Goal: Information Seeking & Learning: Learn about a topic

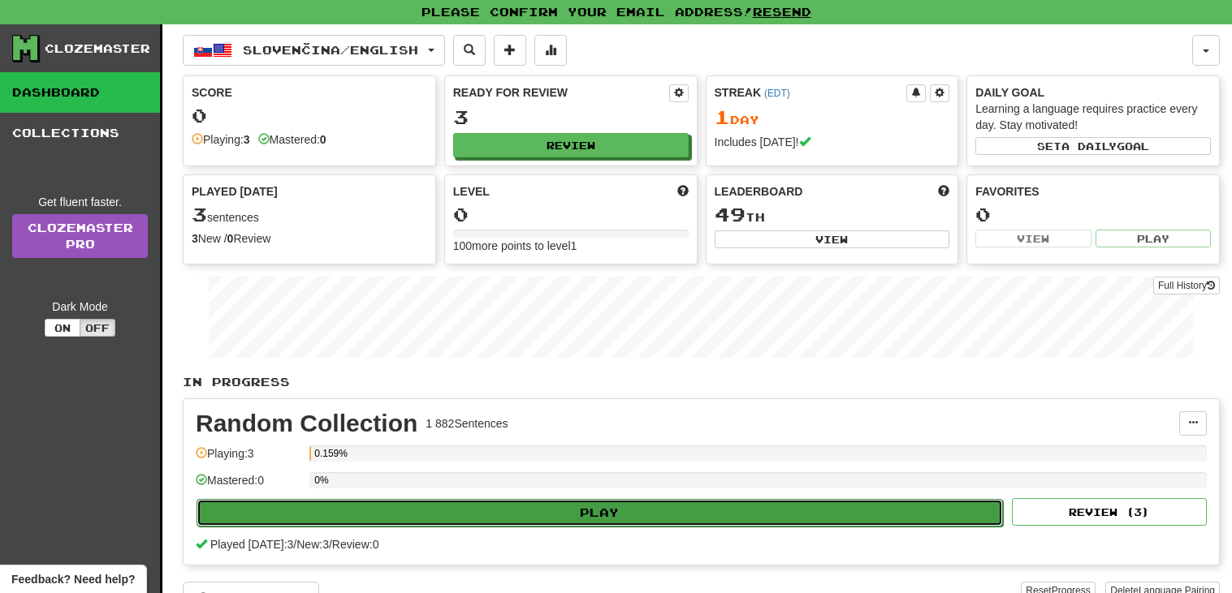
click at [705, 527] on button "Play" at bounding box center [599, 513] width 806 height 28
select select "**"
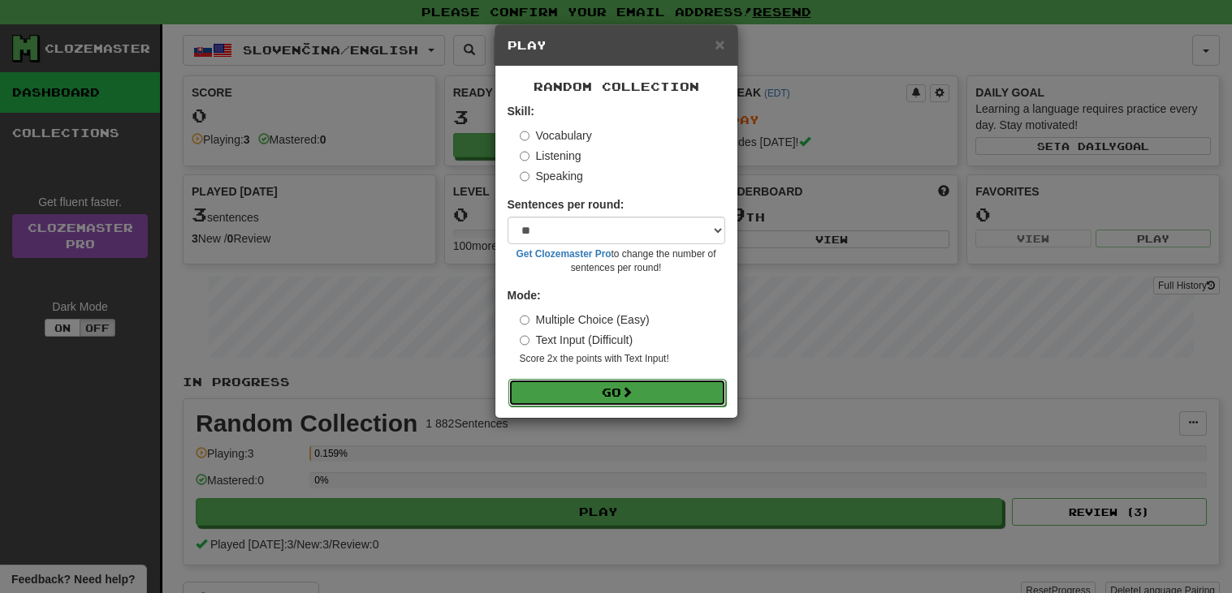
click at [667, 396] on button "Go" at bounding box center [617, 393] width 218 height 28
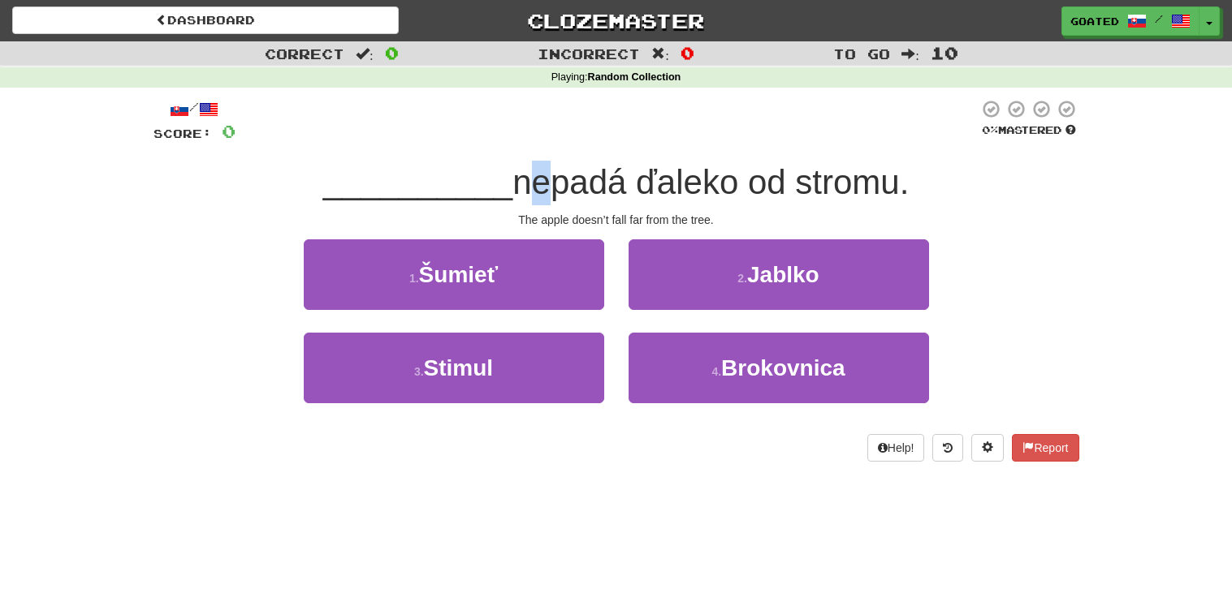
drag, startPoint x: 524, startPoint y: 191, endPoint x: 572, endPoint y: 181, distance: 48.1
click at [572, 181] on span "nepadá ďaleko od stromu." at bounding box center [710, 182] width 396 height 38
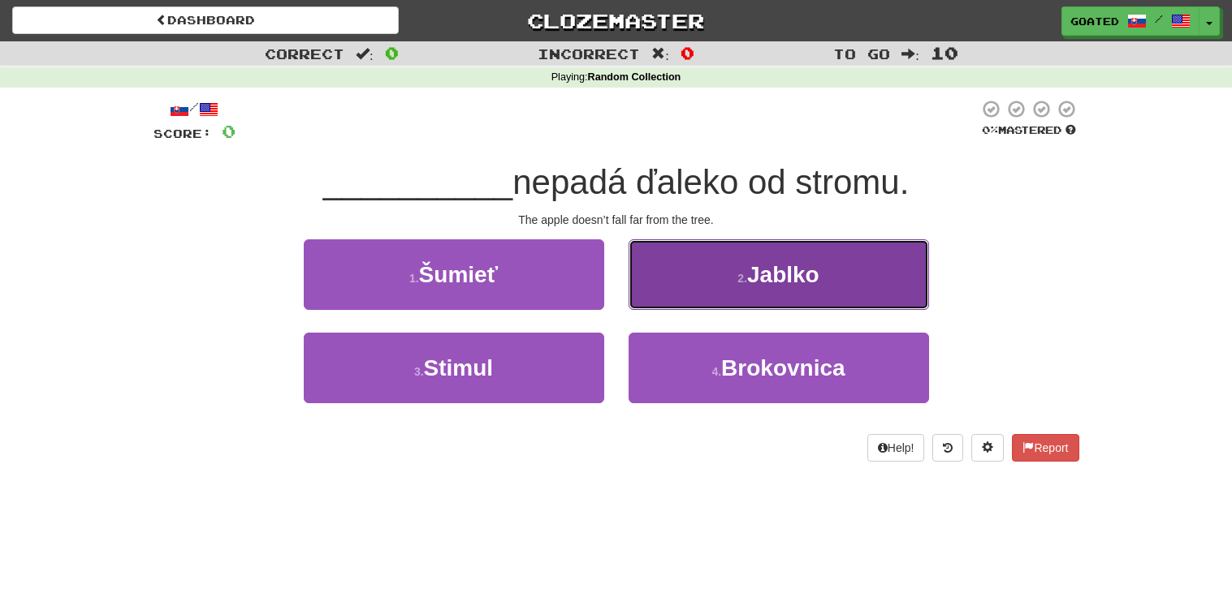
click at [826, 277] on button "2 . [GEOGRAPHIC_DATA]" at bounding box center [778, 274] width 300 height 71
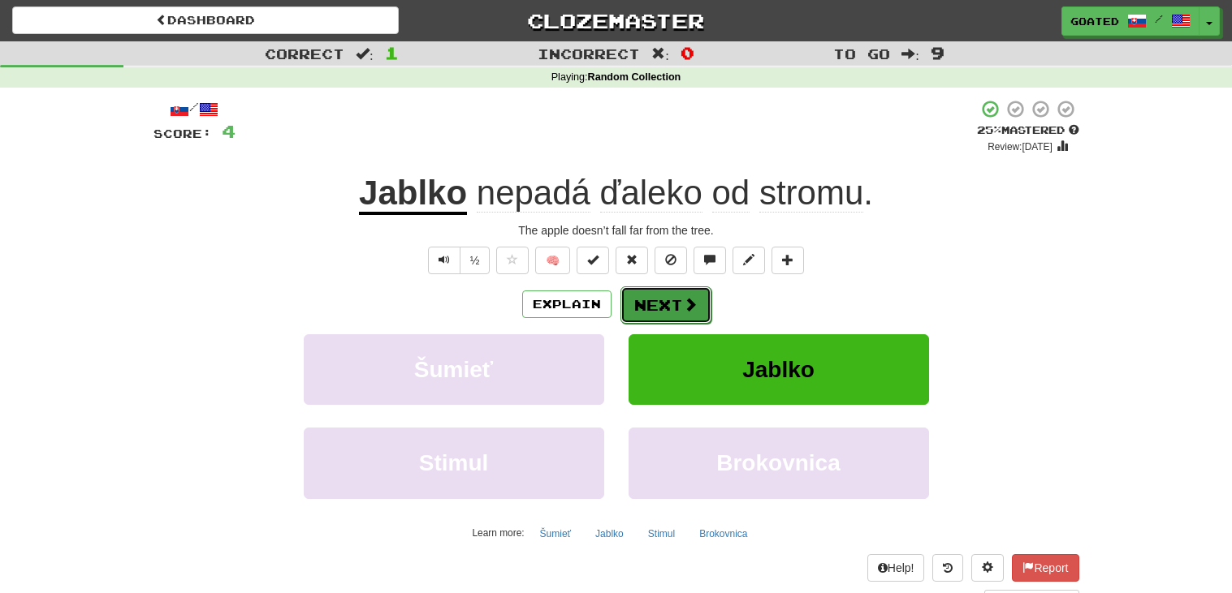
click at [675, 293] on button "Next" at bounding box center [665, 305] width 91 height 37
